Goal: Check status: Check status

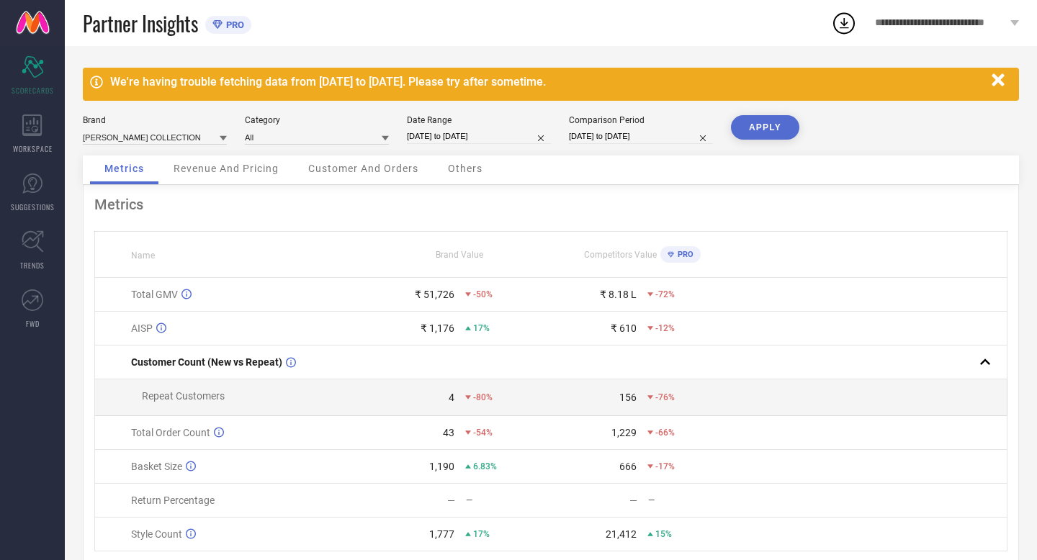
click at [512, 136] on input "[DATE] to [DATE]" at bounding box center [479, 136] width 144 height 15
select select "8"
select select "2025"
select select "9"
select select "2025"
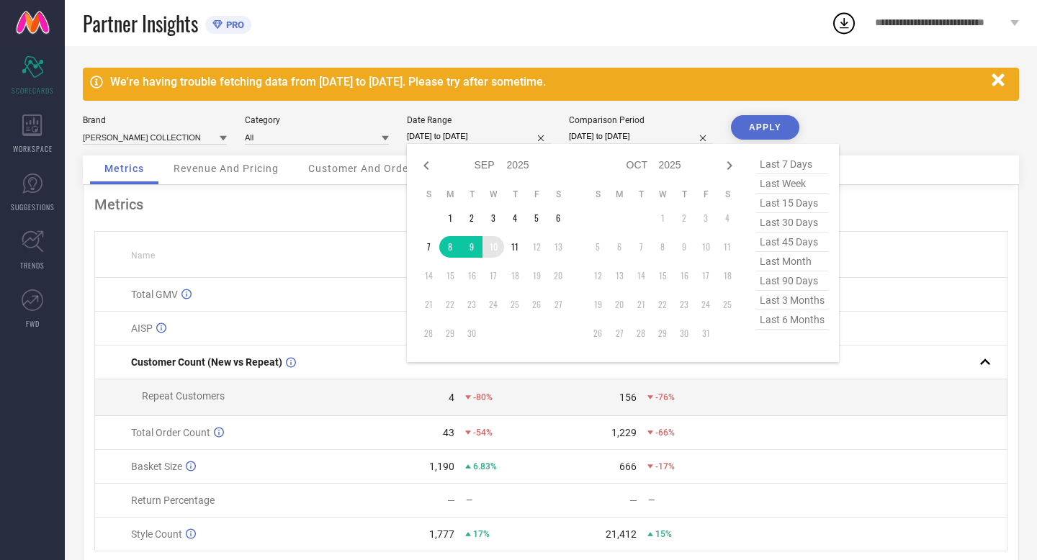
click at [489, 251] on td "10" at bounding box center [494, 247] width 22 height 22
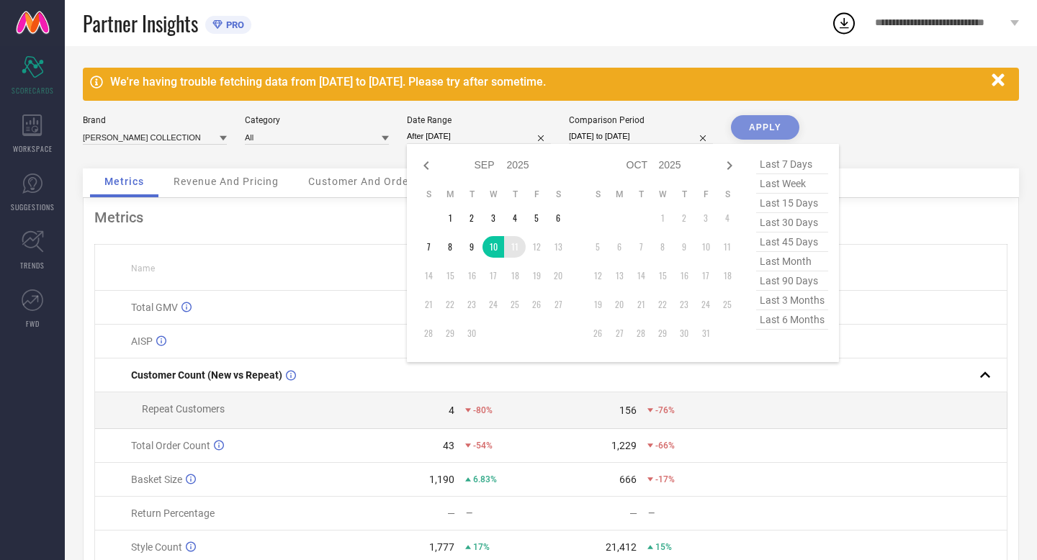
type input "10-09-2025 to 11-09-2025"
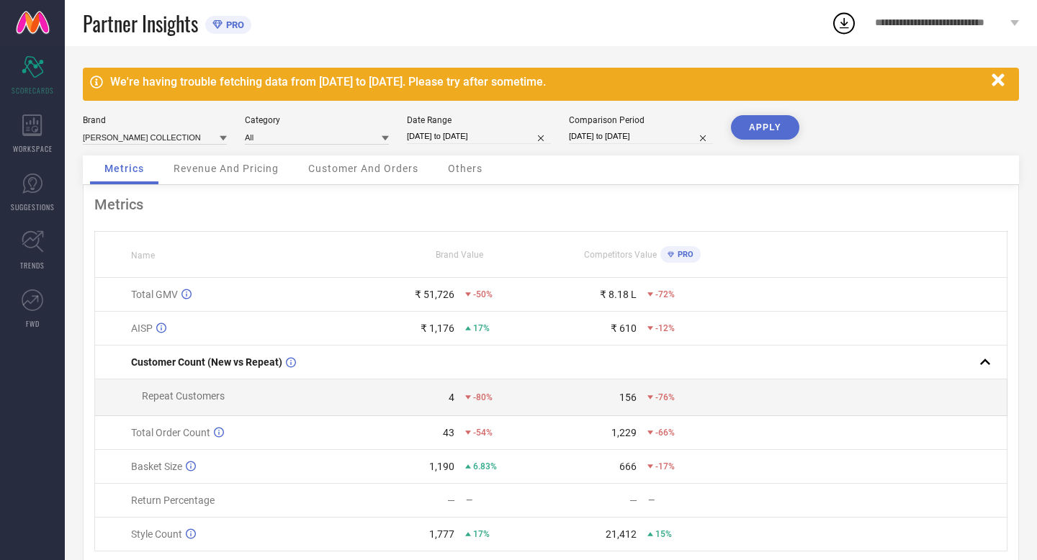
click at [667, 142] on input "[DATE] to [DATE]" at bounding box center [641, 136] width 144 height 15
select select "8"
select select "2024"
select select "9"
select select "2024"
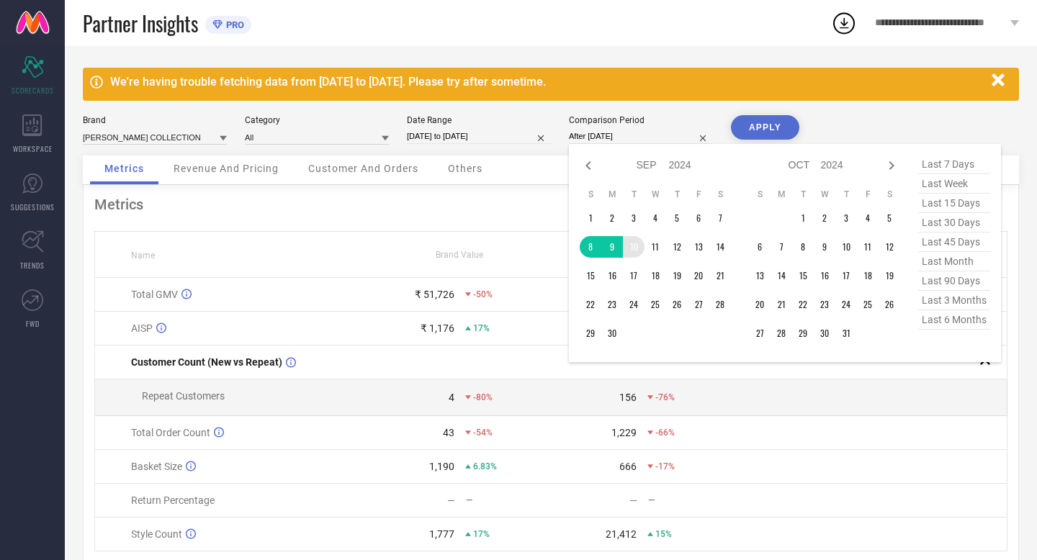
click at [630, 249] on td "10" at bounding box center [634, 247] width 22 height 22
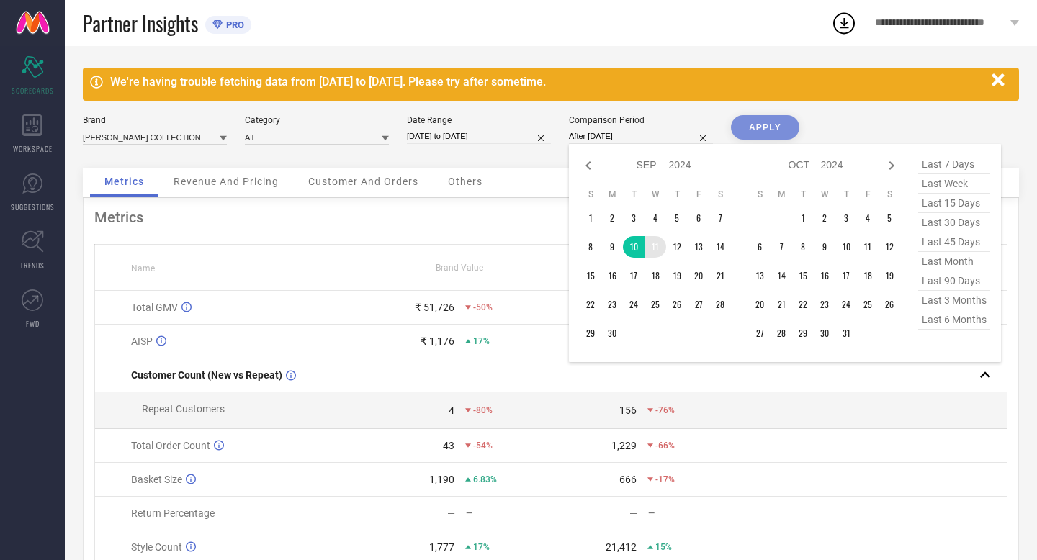
type input "10-09-2024 to 11-09-2024"
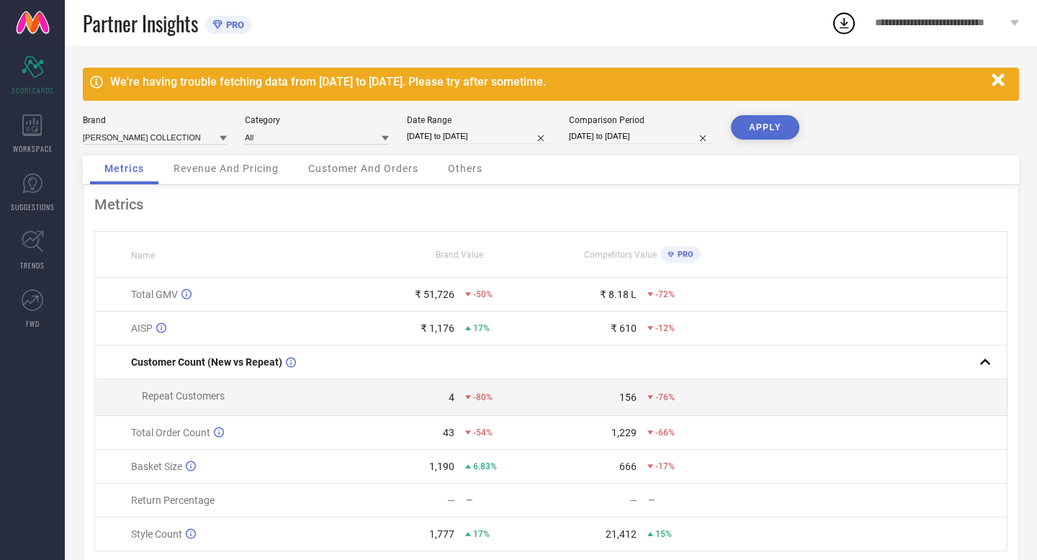
click at [759, 128] on button "APPLY" at bounding box center [765, 127] width 68 height 24
